Goal: Check status: Check status

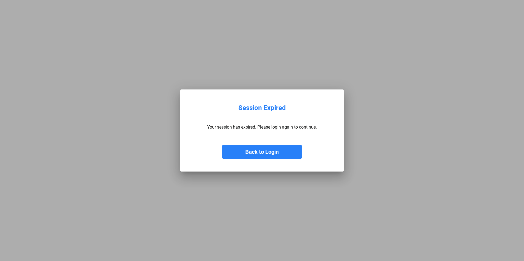
click at [241, 150] on button "Back to Login" at bounding box center [262, 152] width 80 height 14
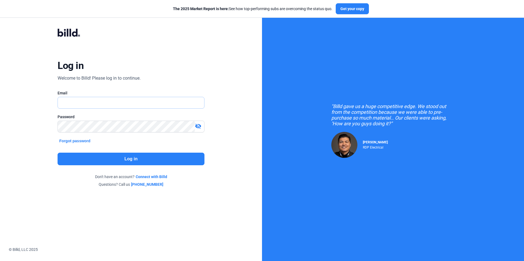
type input "[EMAIL_ADDRESS][DOMAIN_NAME]"
click at [128, 156] on button "Log in" at bounding box center [131, 159] width 146 height 13
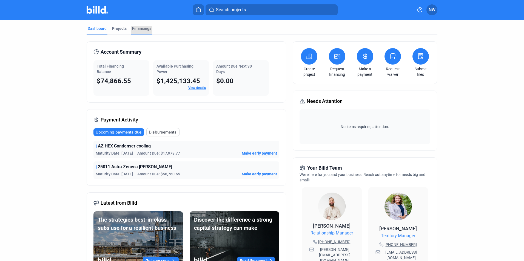
click at [141, 28] on div "Financings" at bounding box center [141, 28] width 19 height 5
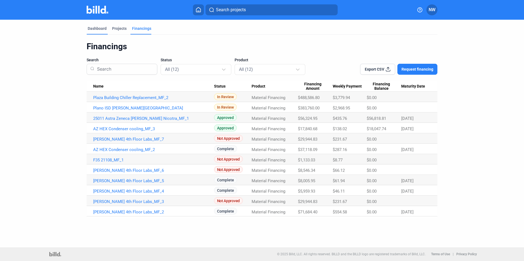
click at [102, 28] on div "Dashboard" at bounding box center [97, 28] width 19 height 5
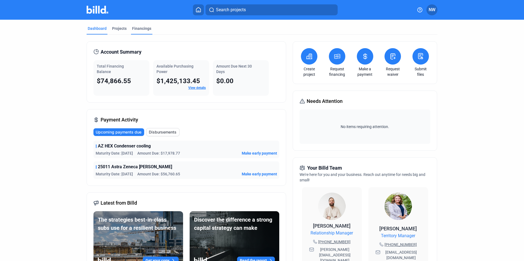
click at [136, 30] on div "Financings" at bounding box center [141, 28] width 19 height 5
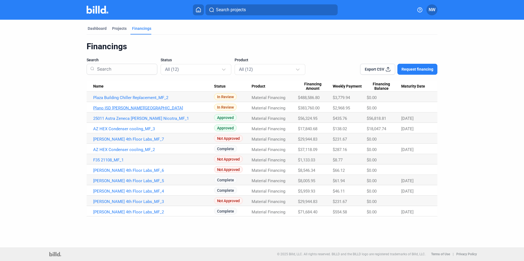
click at [163, 109] on link "Plano ISD [PERSON_NAME][GEOGRAPHIC_DATA]" at bounding box center [153, 108] width 121 height 5
click at [159, 108] on link "Plano ISD [PERSON_NAME][GEOGRAPHIC_DATA]" at bounding box center [153, 108] width 121 height 5
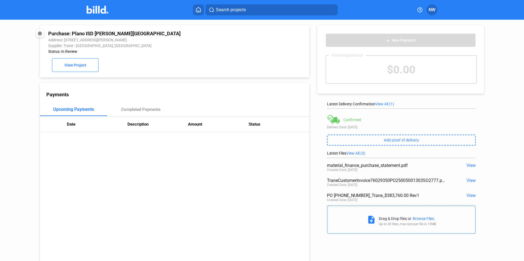
click at [469, 182] on span "View" at bounding box center [470, 180] width 9 height 5
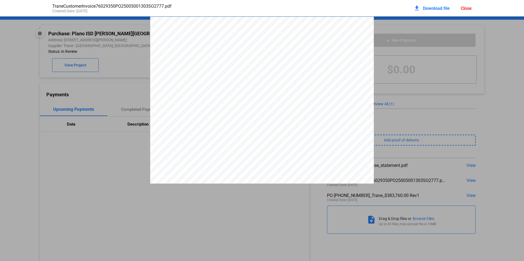
scroll to position [3, 0]
click at [468, 9] on div "Close" at bounding box center [465, 8] width 11 height 5
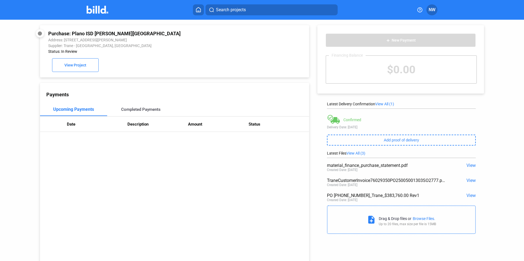
click at [142, 108] on div "Completed Payments" at bounding box center [140, 109] width 67 height 13
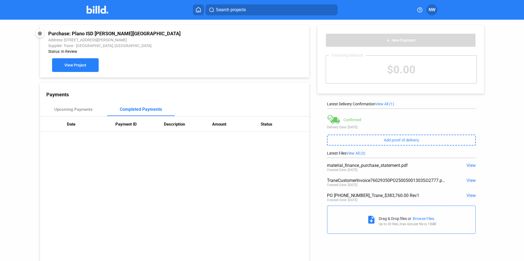
click at [87, 69] on button "View Project" at bounding box center [75, 65] width 47 height 14
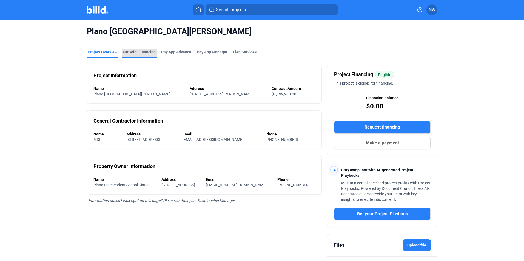
click at [145, 53] on div "Material Financing" at bounding box center [139, 51] width 33 height 5
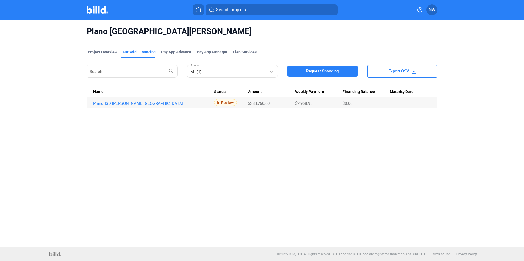
click at [162, 105] on link "Plano ISD [PERSON_NAME][GEOGRAPHIC_DATA]" at bounding box center [153, 103] width 121 height 5
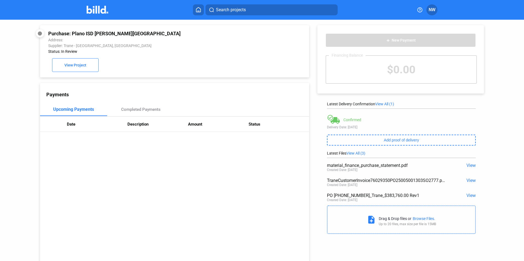
click at [357, 154] on span "View All (3)" at bounding box center [355, 153] width 19 height 4
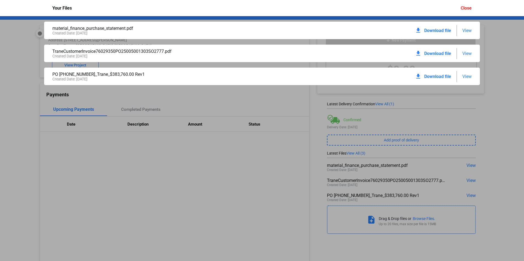
click at [466, 32] on span "View" at bounding box center [466, 30] width 9 height 5
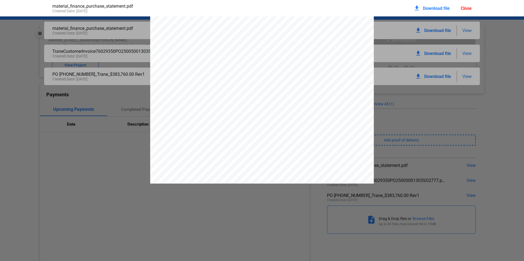
scroll to position [1058, 0]
drag, startPoint x: 470, startPoint y: 7, endPoint x: 465, endPoint y: 11, distance: 6.0
click at [470, 7] on div "Close" at bounding box center [465, 8] width 11 height 5
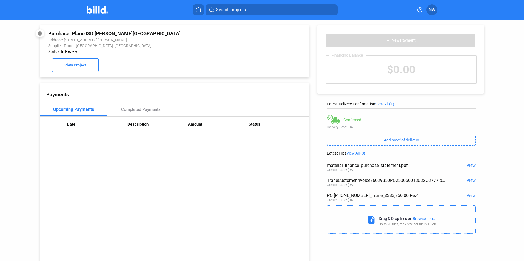
click at [469, 194] on span "View" at bounding box center [470, 195] width 9 height 5
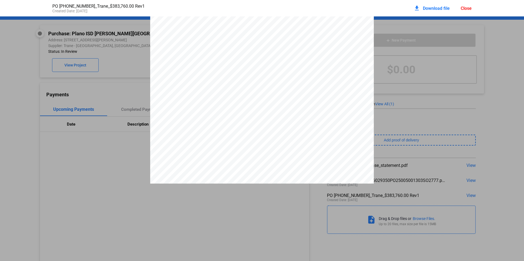
scroll to position [0, 0]
drag, startPoint x: 471, startPoint y: 7, endPoint x: 468, endPoint y: 9, distance: 3.1
click at [471, 7] on div "Close" at bounding box center [465, 8] width 11 height 5
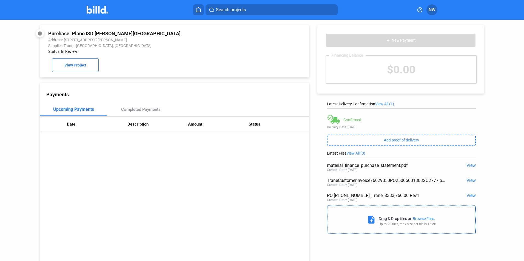
click at [469, 181] on span "View" at bounding box center [470, 180] width 9 height 5
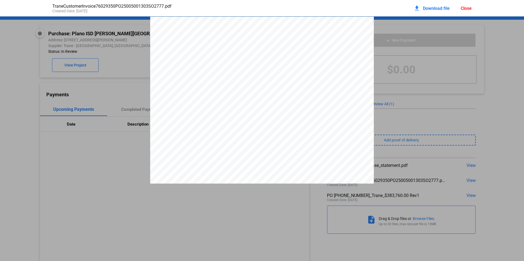
scroll to position [3, 0]
click at [468, 8] on div "Close" at bounding box center [465, 8] width 11 height 5
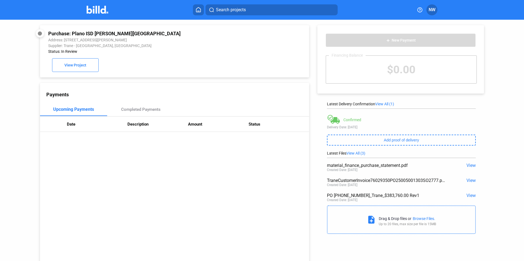
click at [470, 164] on span "View" at bounding box center [470, 165] width 9 height 5
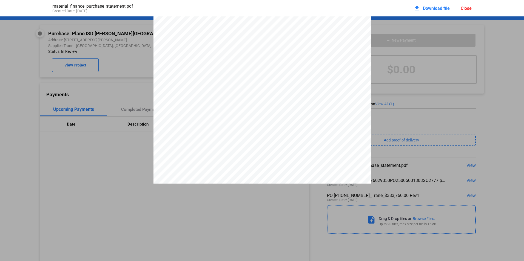
scroll to position [468, 0]
click at [465, 11] on div "Close" at bounding box center [465, 8] width 11 height 5
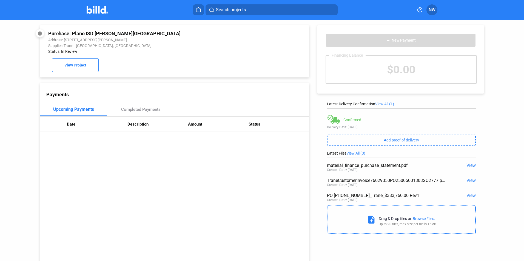
click at [467, 180] on span "View" at bounding box center [470, 180] width 9 height 5
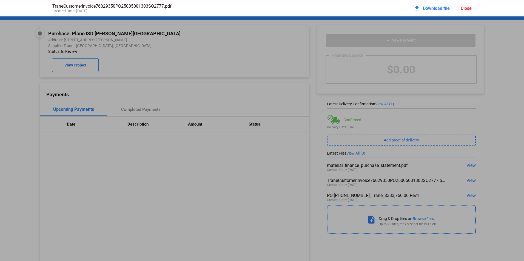
scroll to position [3, 0]
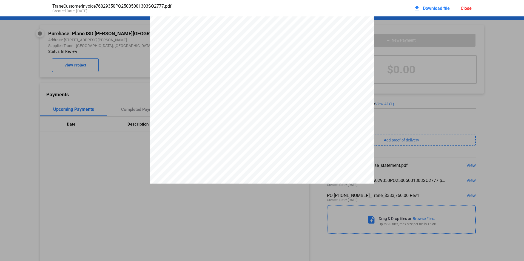
click at [467, 7] on div "Close" at bounding box center [465, 8] width 11 height 5
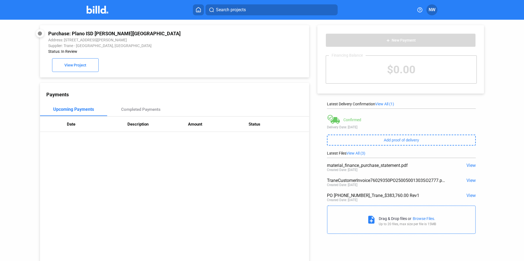
click at [468, 194] on span "View" at bounding box center [470, 195] width 9 height 5
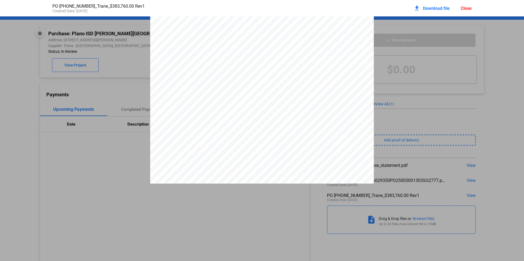
scroll to position [0, 0]
click at [464, 8] on div "Close" at bounding box center [465, 8] width 11 height 5
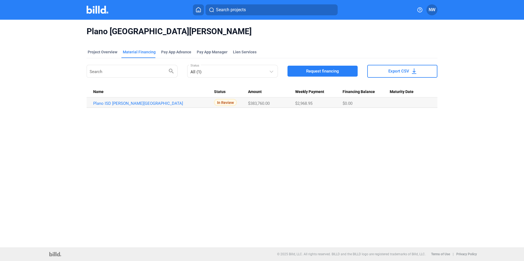
drag, startPoint x: 102, startPoint y: 51, endPoint x: 199, endPoint y: 38, distance: 97.9
click at [102, 51] on div "Project Overview" at bounding box center [103, 51] width 30 height 5
